Goal: Information Seeking & Learning: Learn about a topic

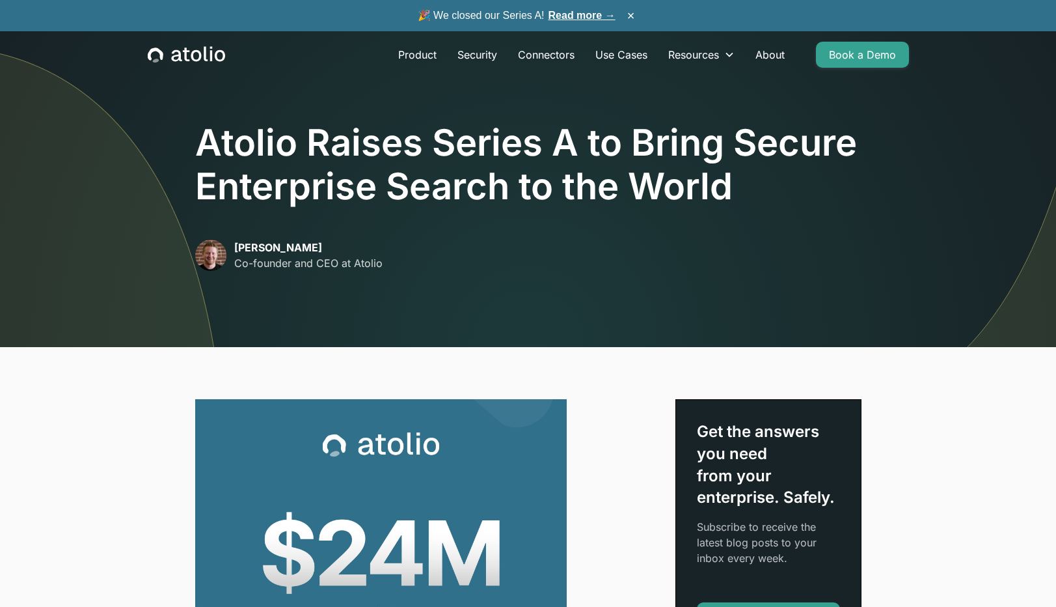
click at [793, 338] on img at bounding box center [760, 132] width 591 height 430
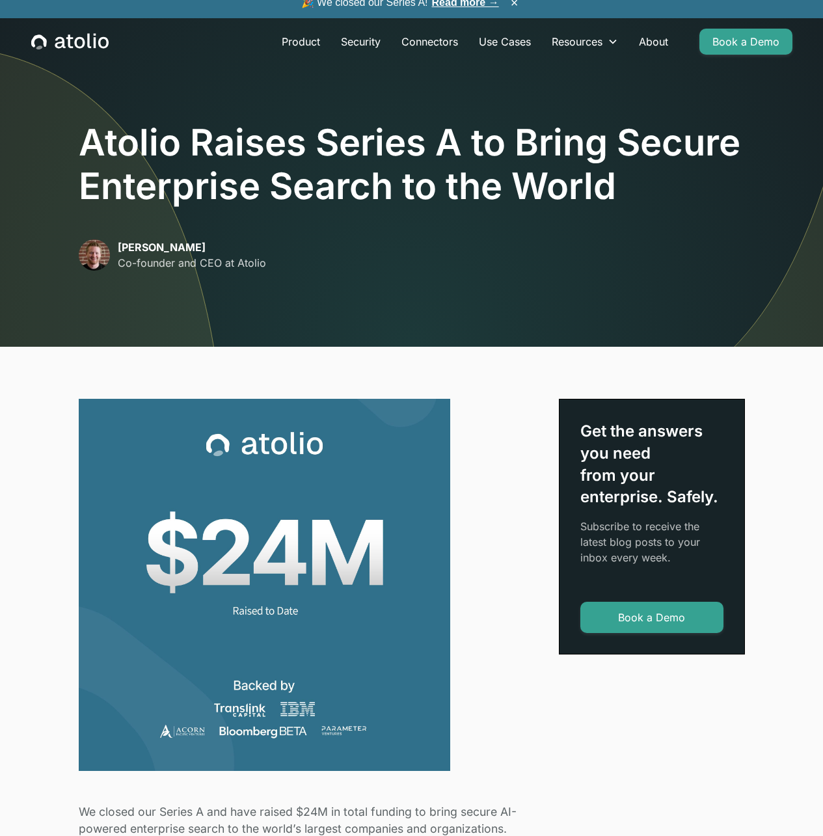
click at [271, 47] on link "Product" at bounding box center [300, 42] width 59 height 26
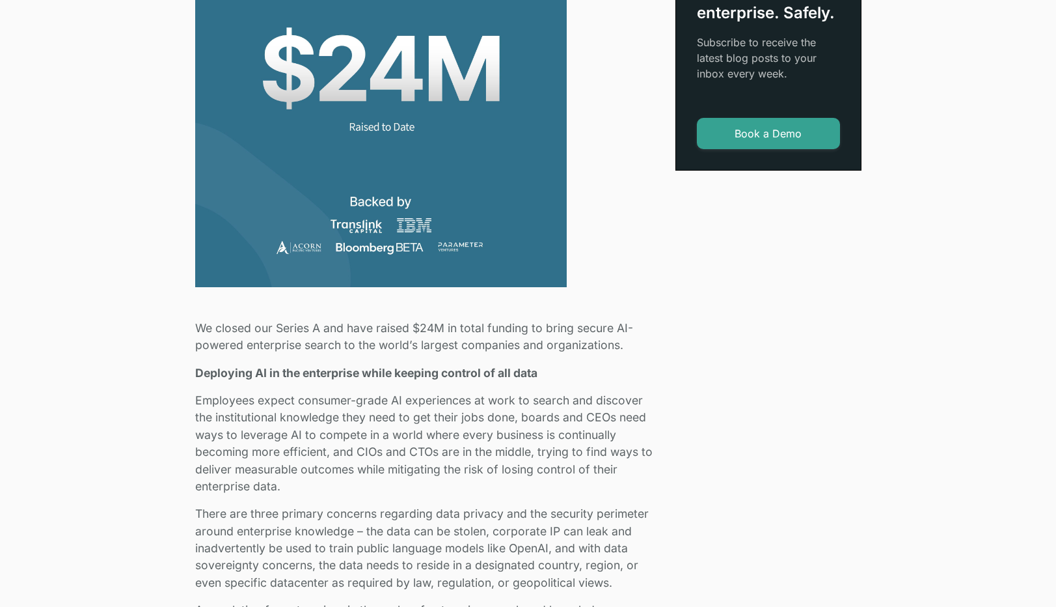
scroll to position [510, 0]
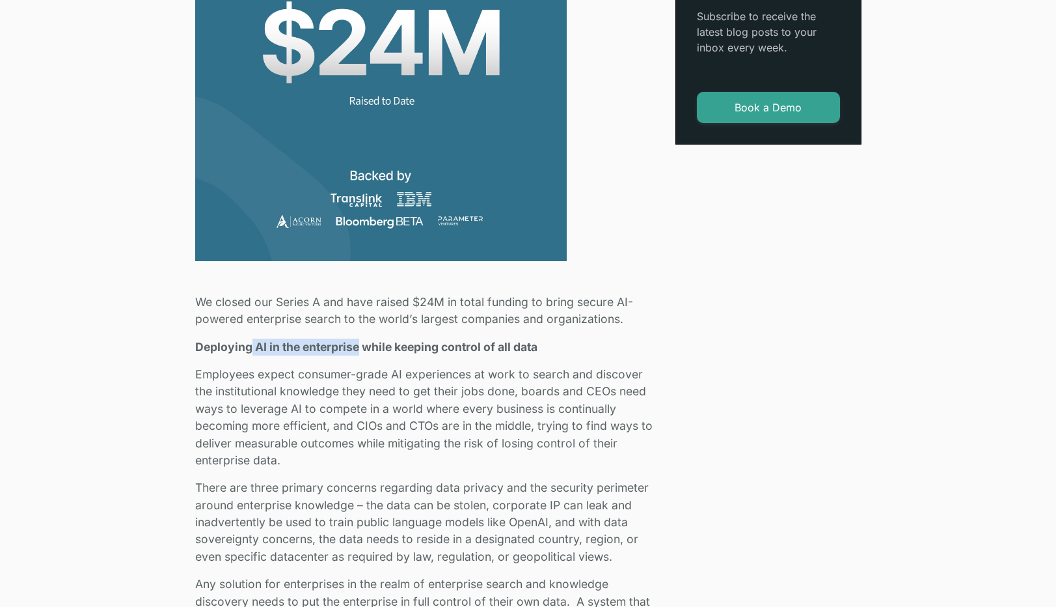
drag, startPoint x: 293, startPoint y: 349, endPoint x: 498, endPoint y: 355, distance: 205.1
click at [425, 355] on p "Deploying AI in the enterprise while keeping control of all data" at bounding box center [427, 346] width 465 height 17
click at [538, 352] on strong "Deploying AI in the enterprise while keeping control of all data" at bounding box center [366, 347] width 342 height 14
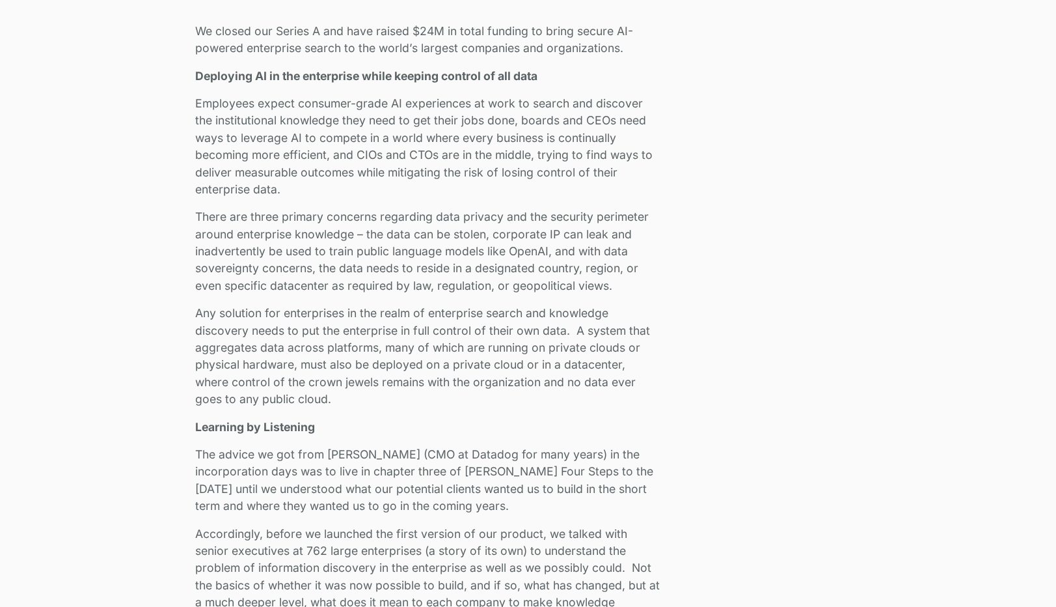
scroll to position [656, 0]
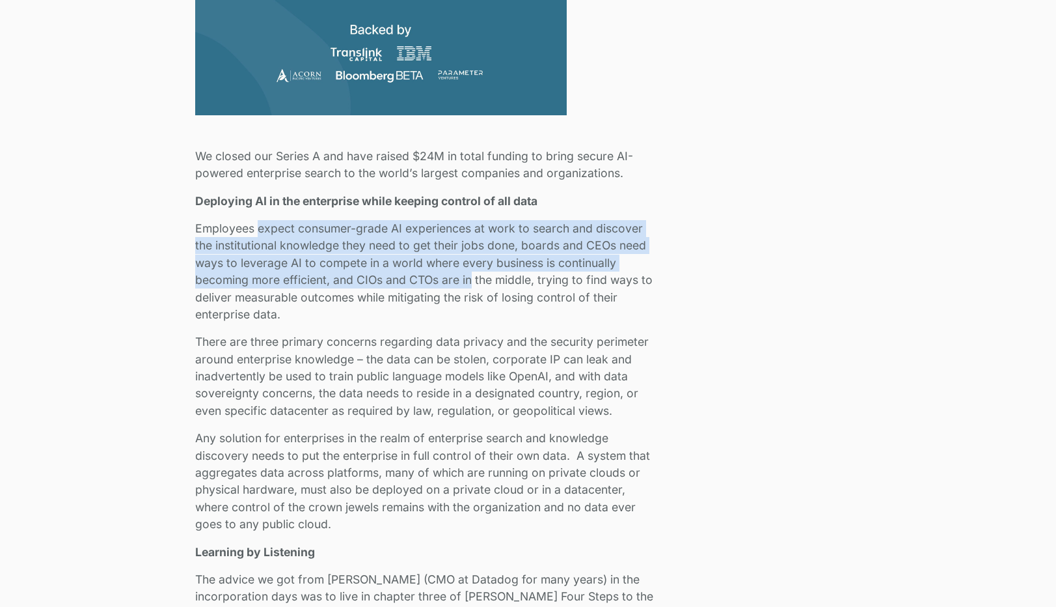
drag, startPoint x: 260, startPoint y: 232, endPoint x: 483, endPoint y: 283, distance: 228.3
click at [470, 280] on p "Employees expect consumer-grade AI experiences at work to search and discover t…" at bounding box center [427, 271] width 465 height 103
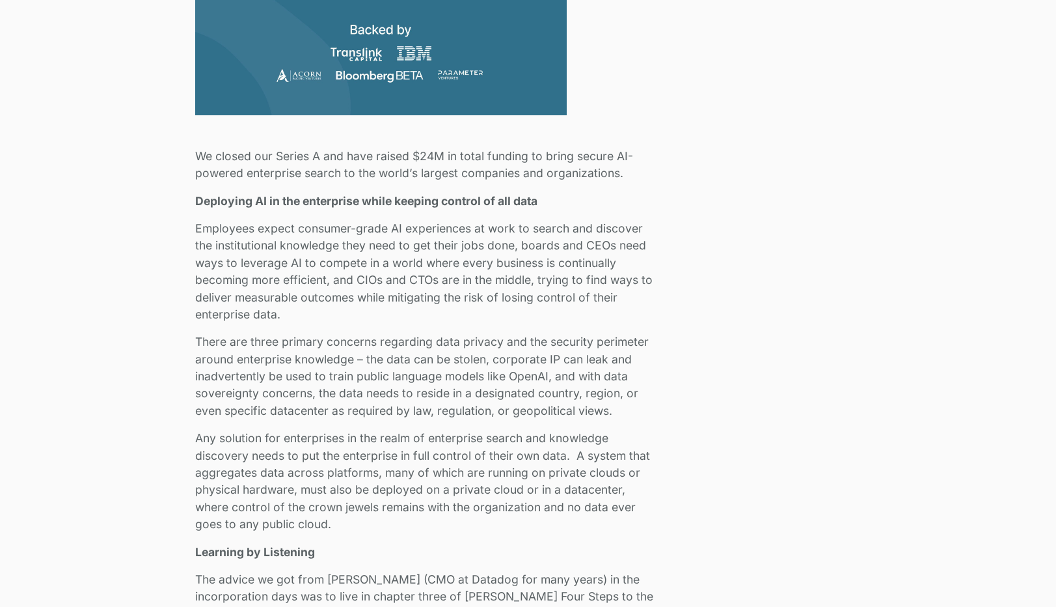
click at [497, 284] on p "Employees expect consumer-grade AI experiences at work to search and discover t…" at bounding box center [427, 271] width 465 height 103
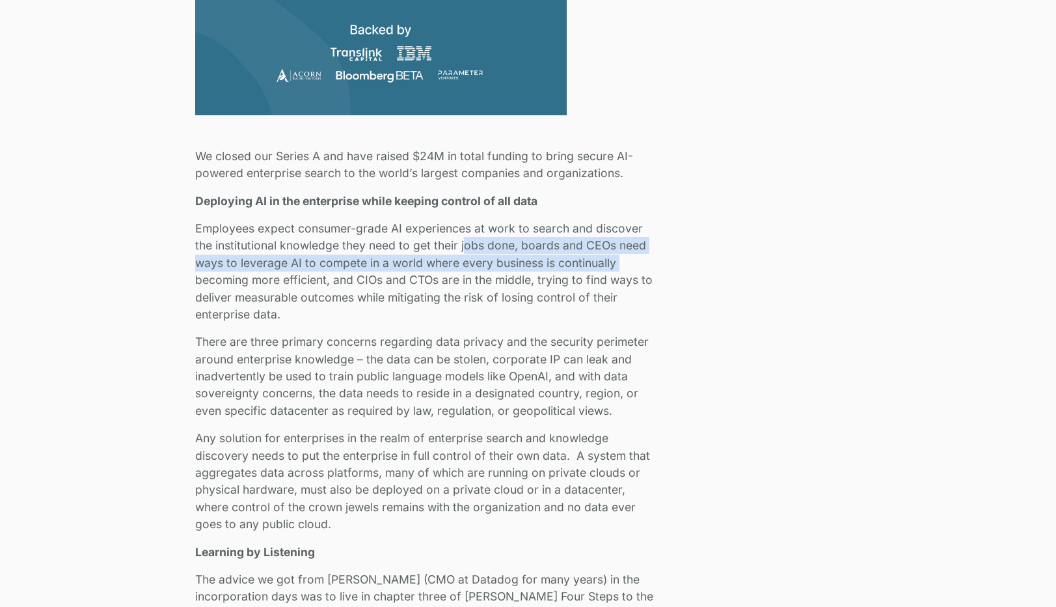
drag, startPoint x: 478, startPoint y: 237, endPoint x: 693, endPoint y: 271, distance: 218.1
click at [654, 262] on p "Employees expect consumer-grade AI experiences at work to search and discover t…" at bounding box center [427, 271] width 465 height 103
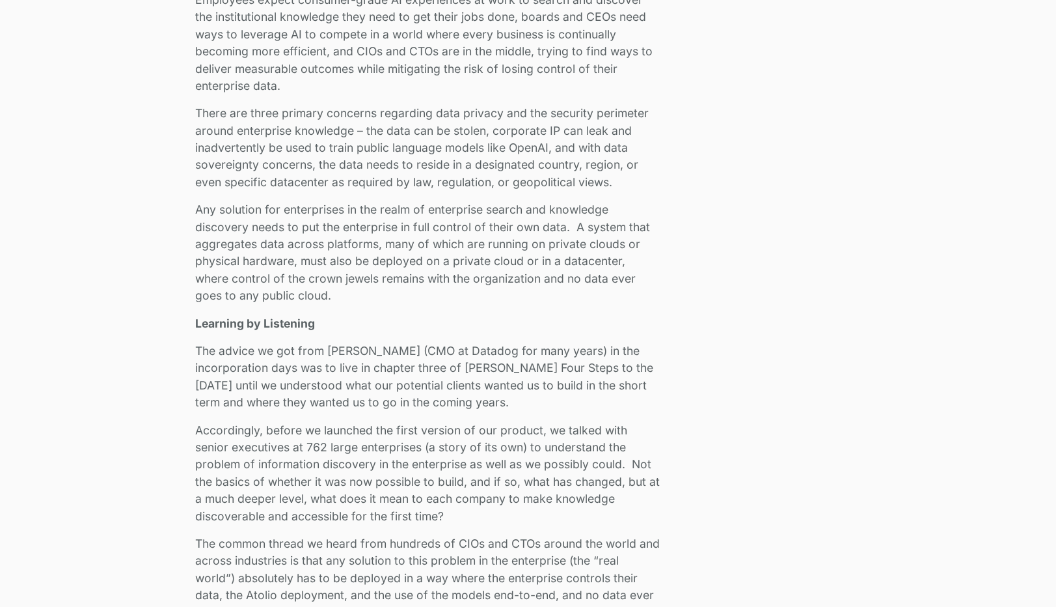
scroll to position [896, 0]
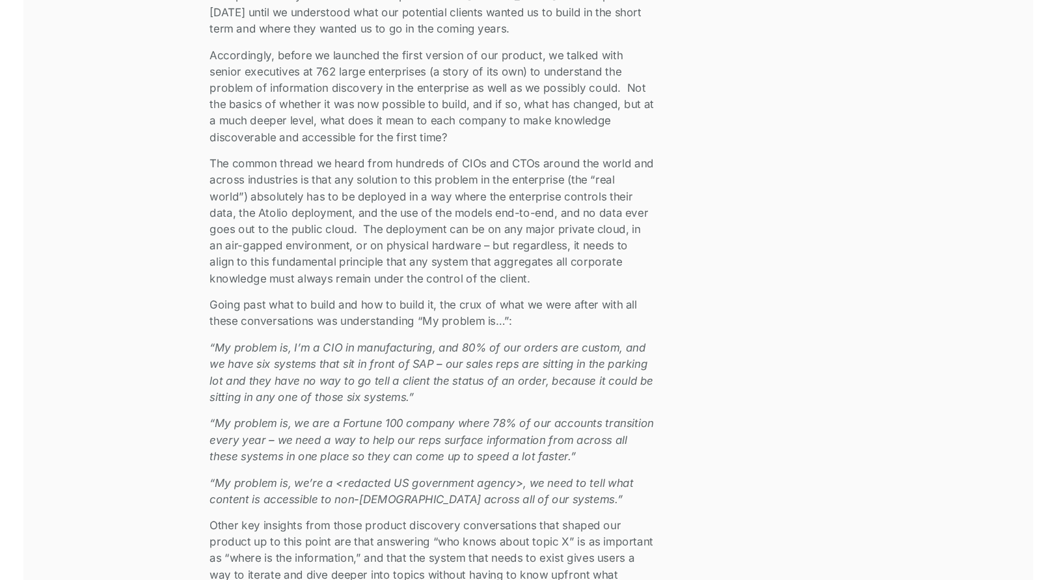
scroll to position [1281, 0]
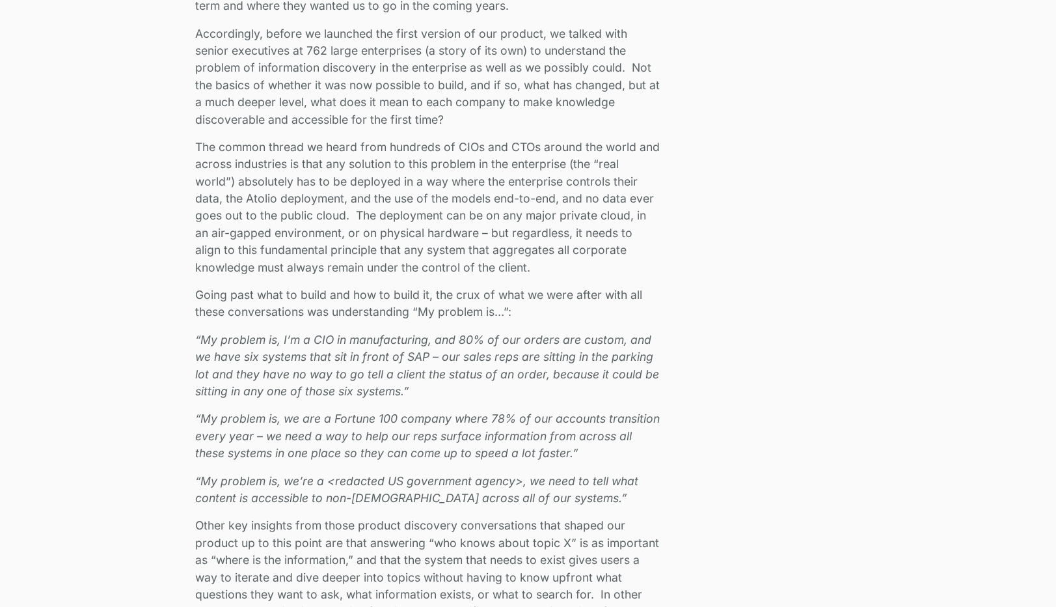
click at [775, 230] on div "We closed our Series A and have raised $24M in total funding to bring secure AI…" at bounding box center [528, 545] width 667 height 2855
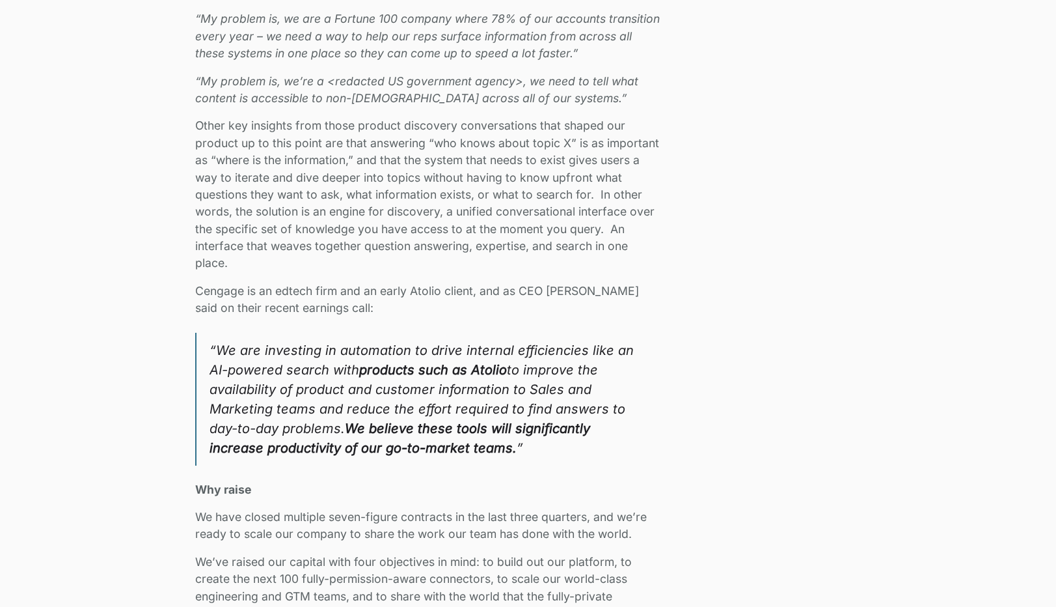
scroll to position [1562, 0]
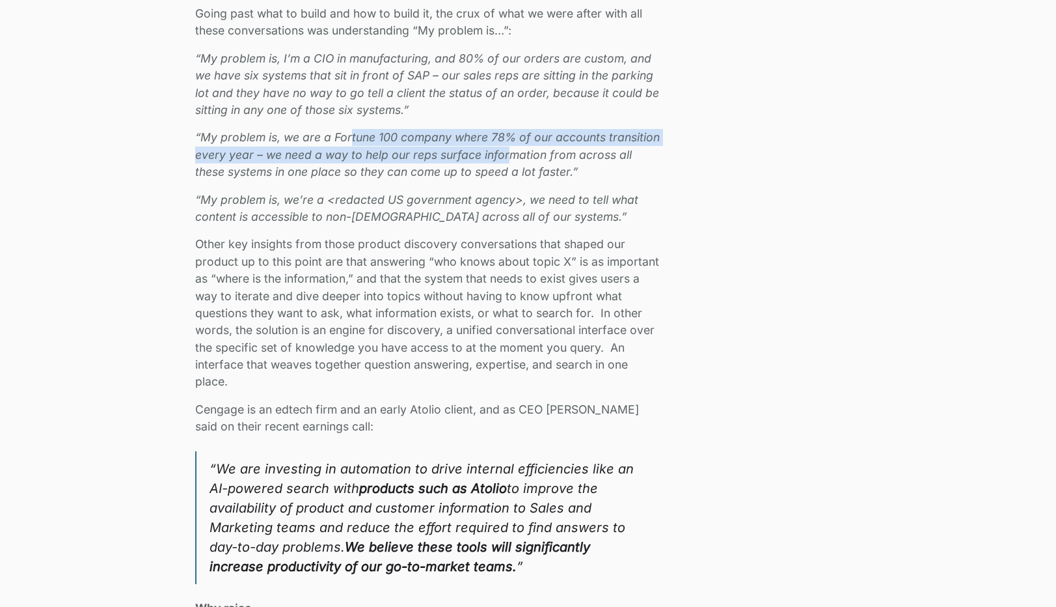
drag, startPoint x: 356, startPoint y: 140, endPoint x: 516, endPoint y: 147, distance: 159.6
click at [516, 147] on p "“My problem is, we are a Fortune 100 company where 78% of our accounts transiti…" at bounding box center [427, 154] width 465 height 51
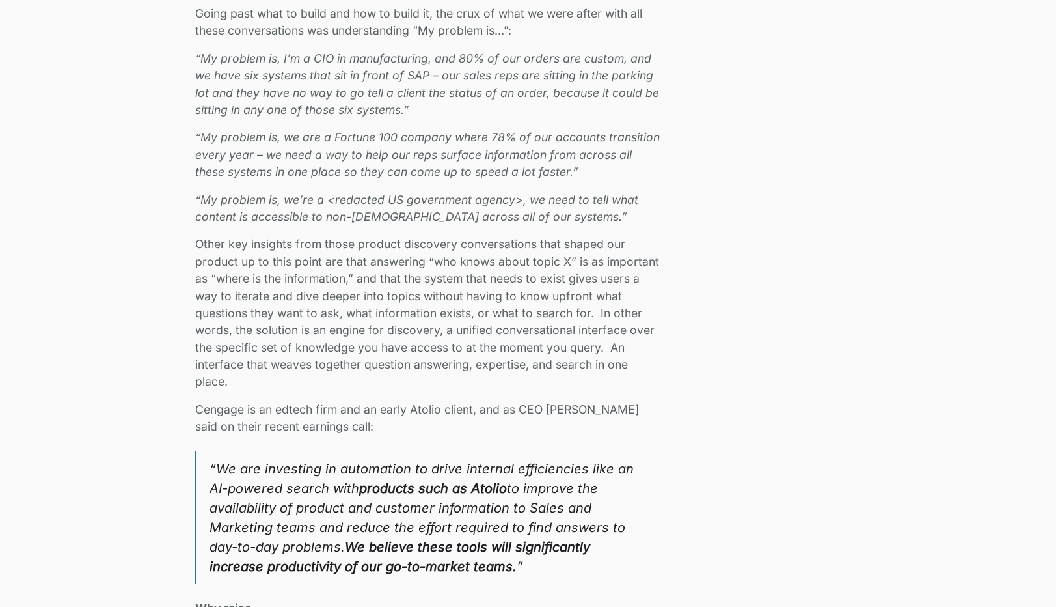
click at [525, 147] on p "“My problem is, we are a Fortune 100 company where 78% of our accounts transiti…" at bounding box center [427, 154] width 465 height 51
drag, startPoint x: 428, startPoint y: 160, endPoint x: 550, endPoint y: 161, distance: 122.4
click at [550, 161] on em "“My problem is, we are a Fortune 100 company where 78% of our accounts transiti…" at bounding box center [427, 154] width 465 height 48
drag, startPoint x: 579, startPoint y: 160, endPoint x: 732, endPoint y: 212, distance: 161.4
click at [579, 160] on em "“My problem is, we are a Fortune 100 company where 78% of our accounts transiti…" at bounding box center [427, 154] width 465 height 48
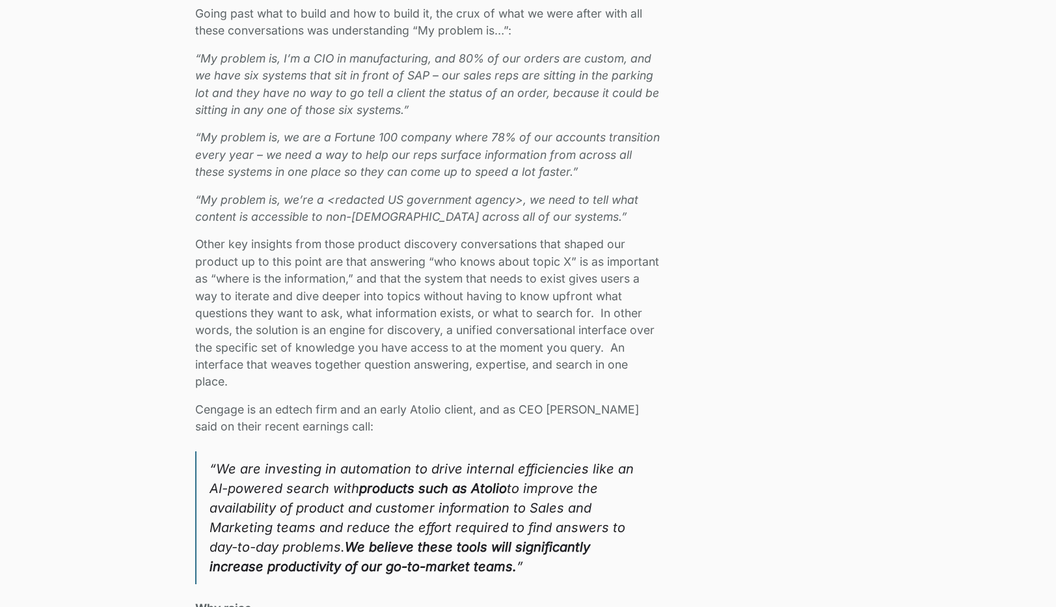
click at [853, 228] on div "We closed our Series A and have raised $24M in total funding to bring secure AI…" at bounding box center [528, 264] width 667 height 2855
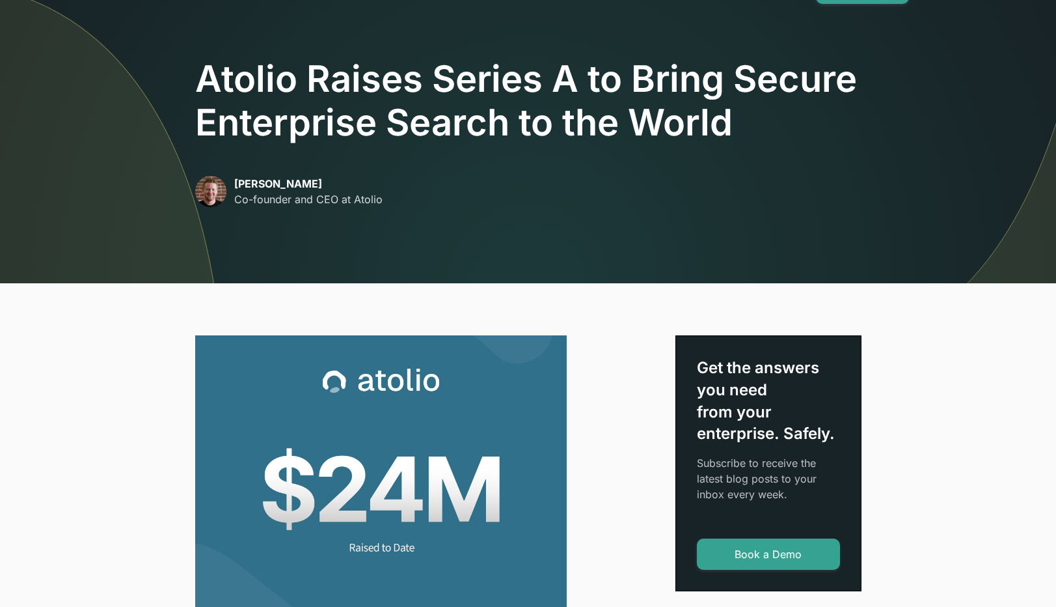
scroll to position [0, 0]
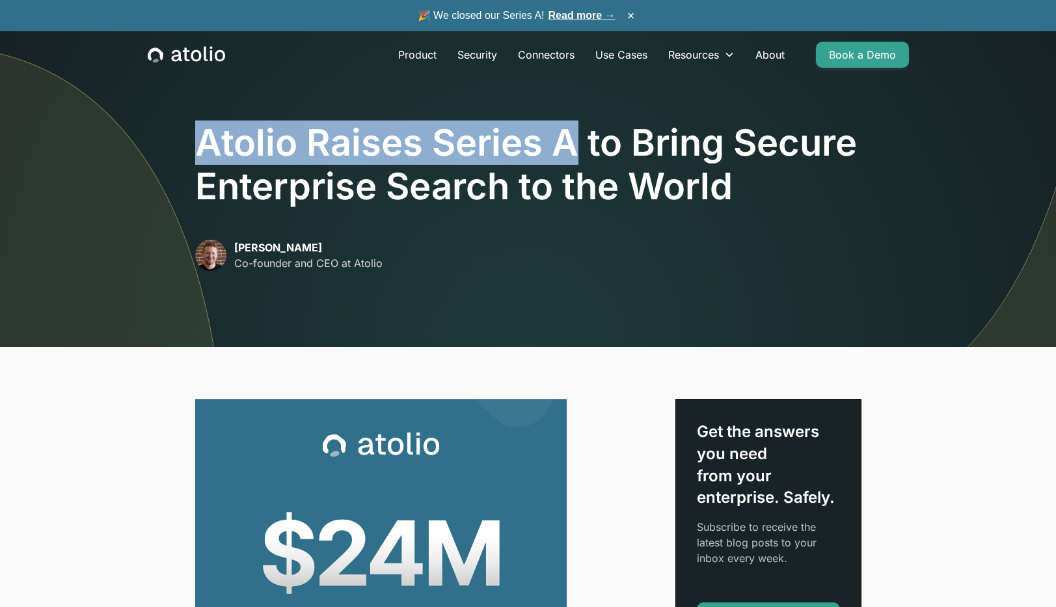
drag, startPoint x: 197, startPoint y: 144, endPoint x: 570, endPoint y: 145, distance: 373.0
click at [570, 145] on h1 "Atolio Raises Series A to Bring Secure Enterprise Search to the World" at bounding box center [528, 164] width 667 height 87
copy h1 "Atolio Raises Series A"
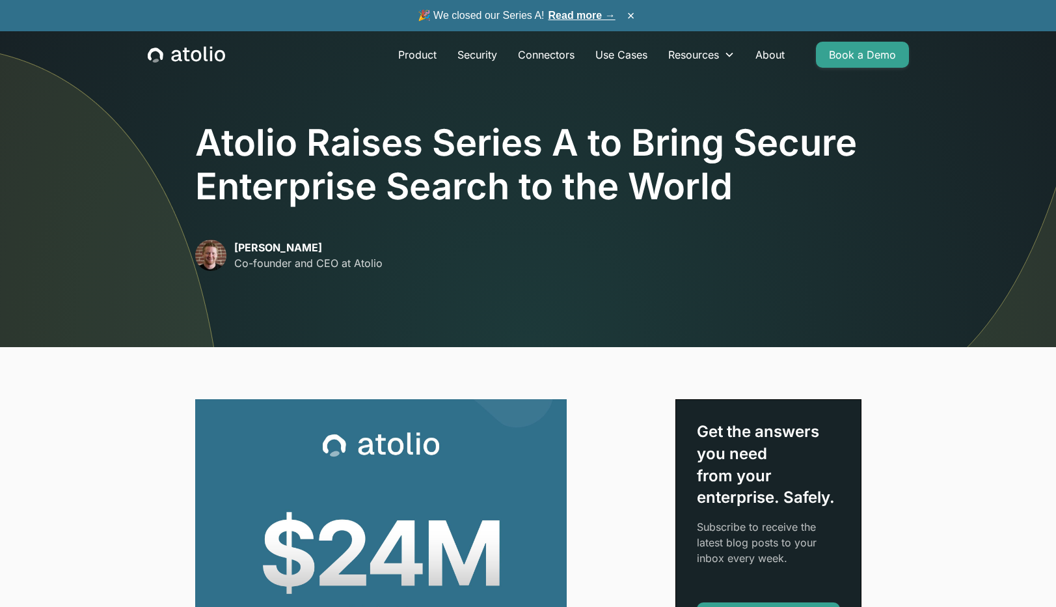
click at [311, 238] on div "Atolio Raises Series A to Bring Secure Enterprise Search to the World David Lan…" at bounding box center [528, 196] width 667 height 150
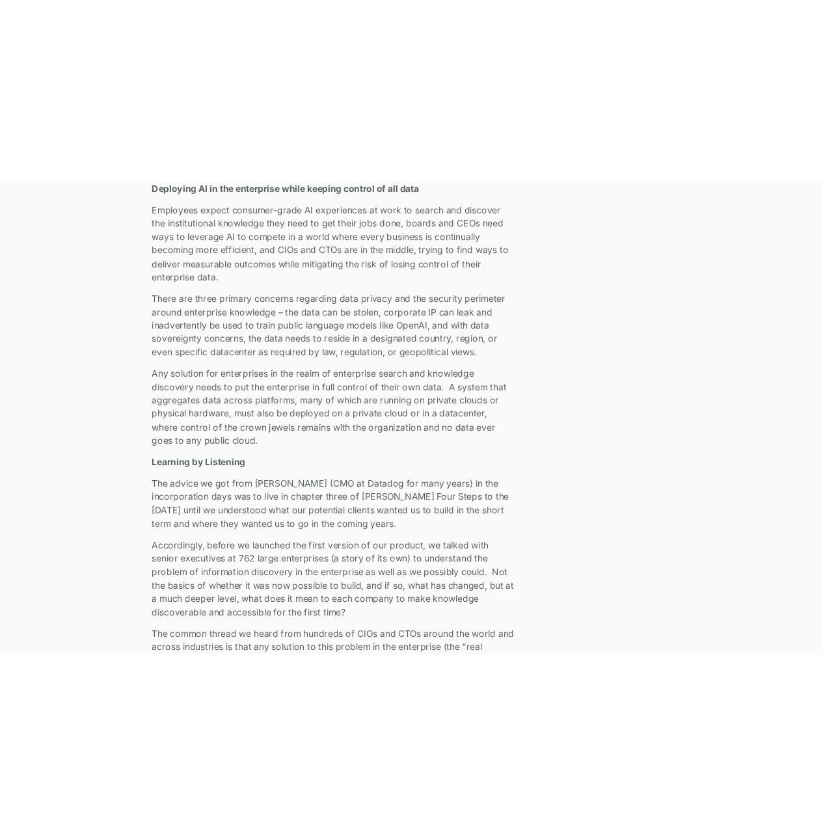
scroll to position [833, 0]
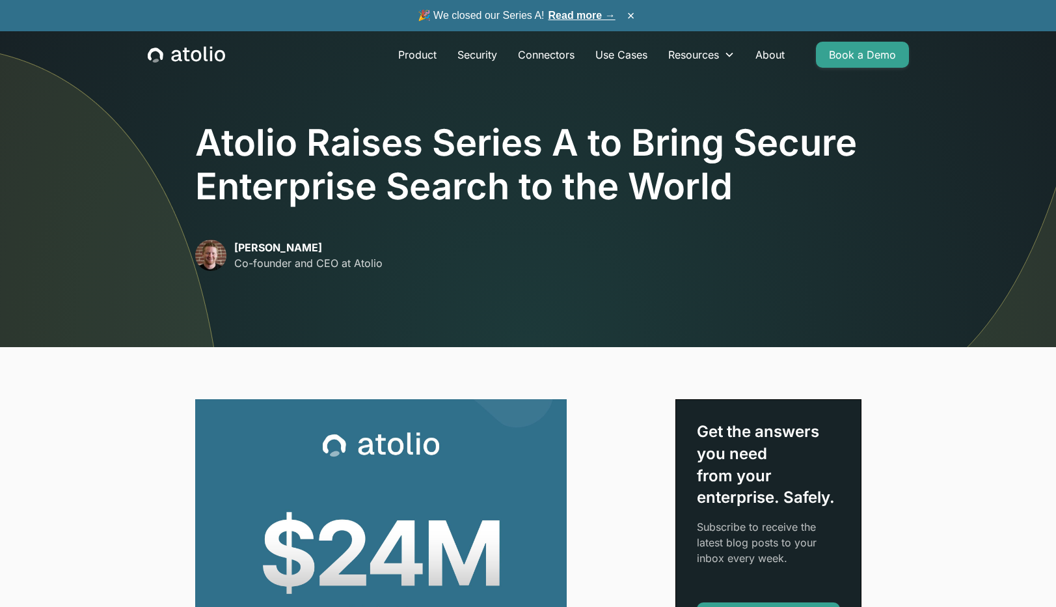
click at [381, 208] on h1 "Atolio Raises Series A to Bring Secure Enterprise Search to the World" at bounding box center [528, 164] width 667 height 87
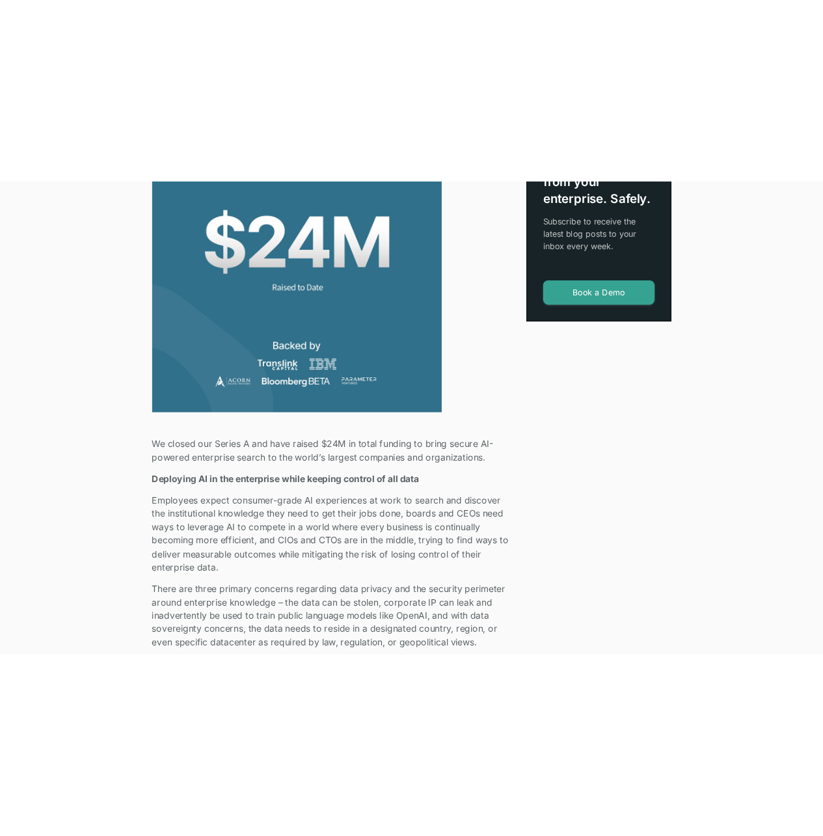
scroll to position [479, 0]
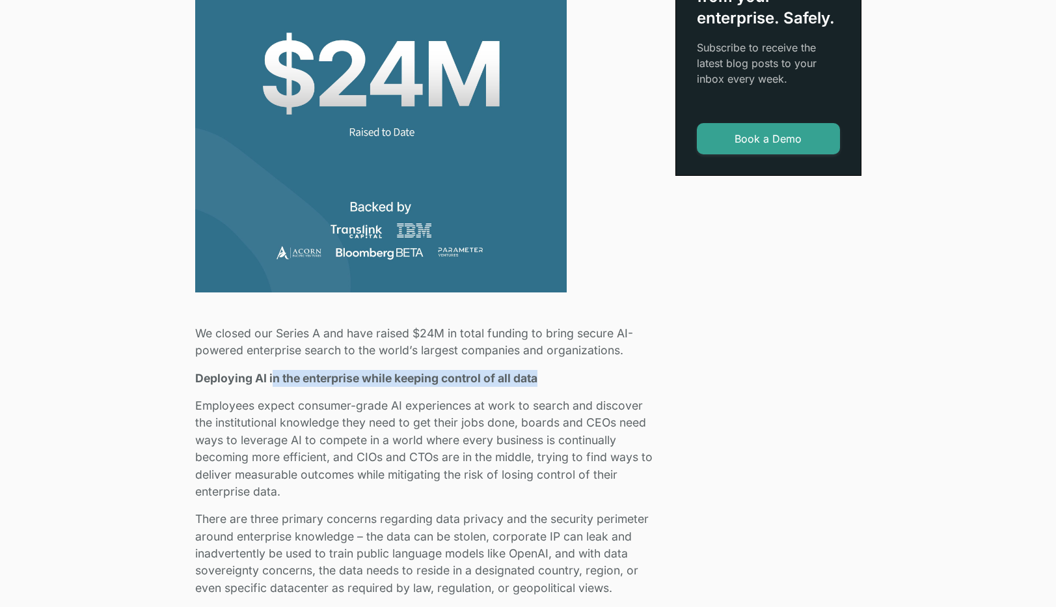
drag, startPoint x: 273, startPoint y: 377, endPoint x: 547, endPoint y: 397, distance: 274.8
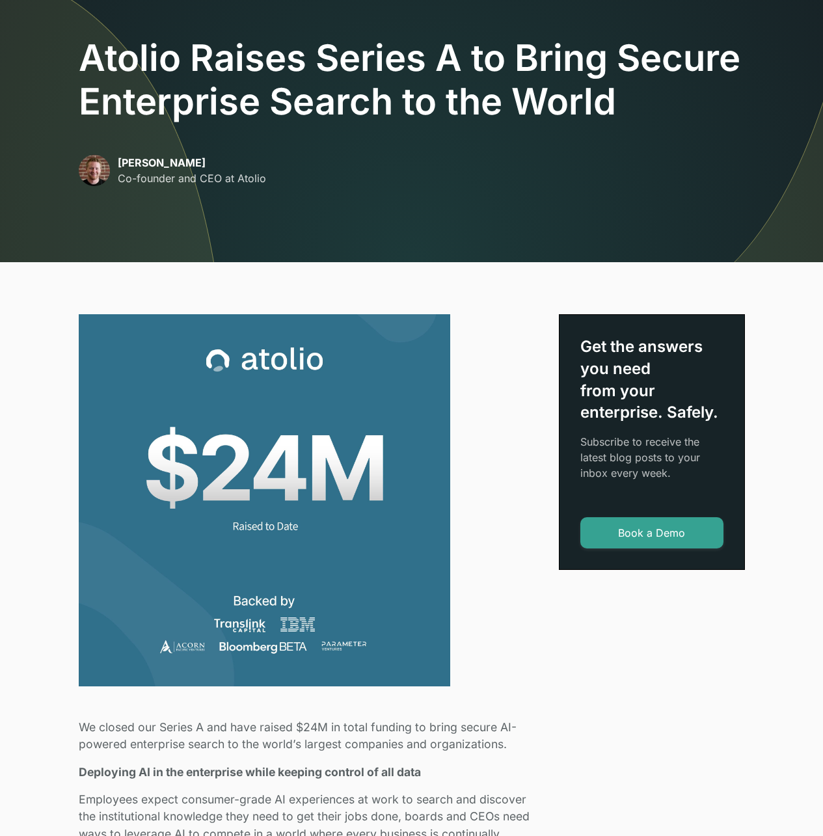
scroll to position [83, 0]
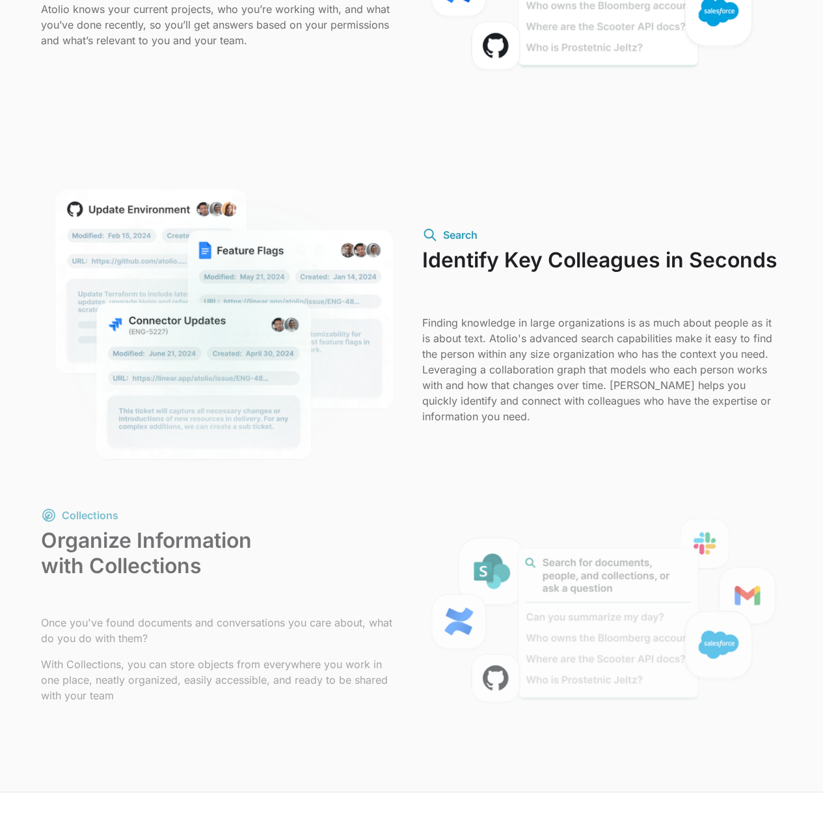
scroll to position [969, 0]
